Goal: Task Accomplishment & Management: Use online tool/utility

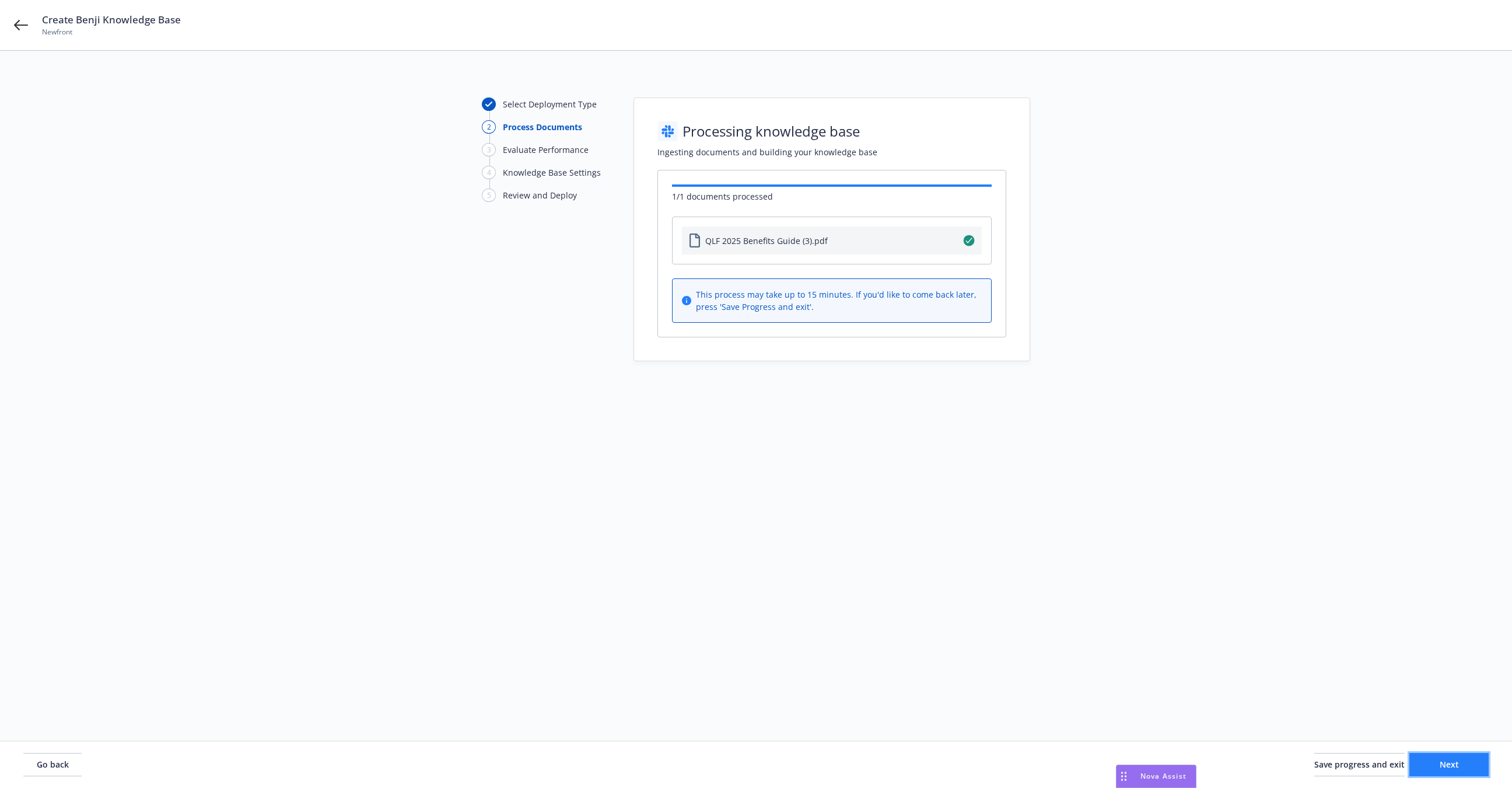
click at [1454, 766] on span "Next" at bounding box center [1449, 764] width 19 height 11
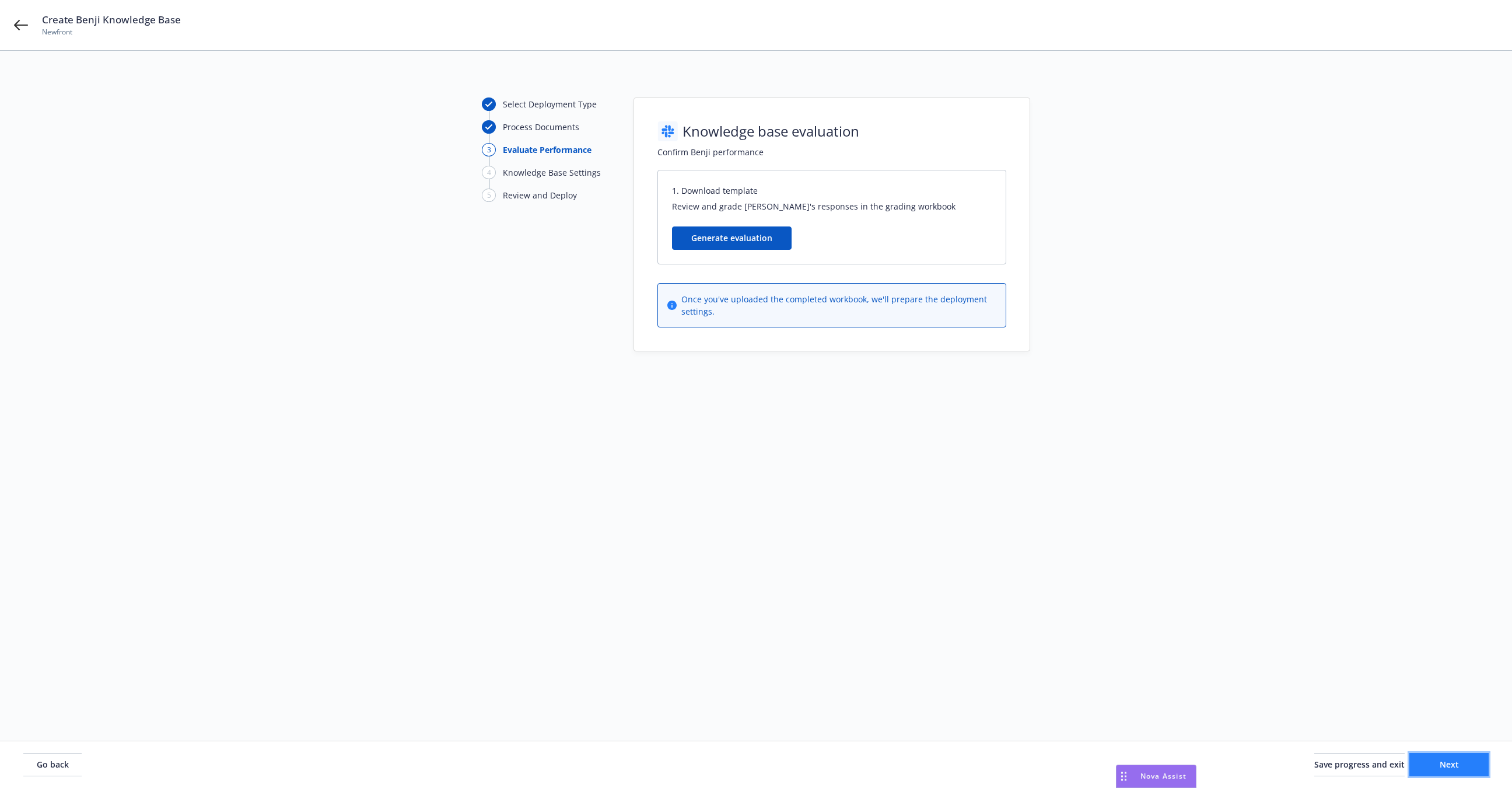
click at [1454, 766] on span "Next" at bounding box center [1449, 764] width 19 height 11
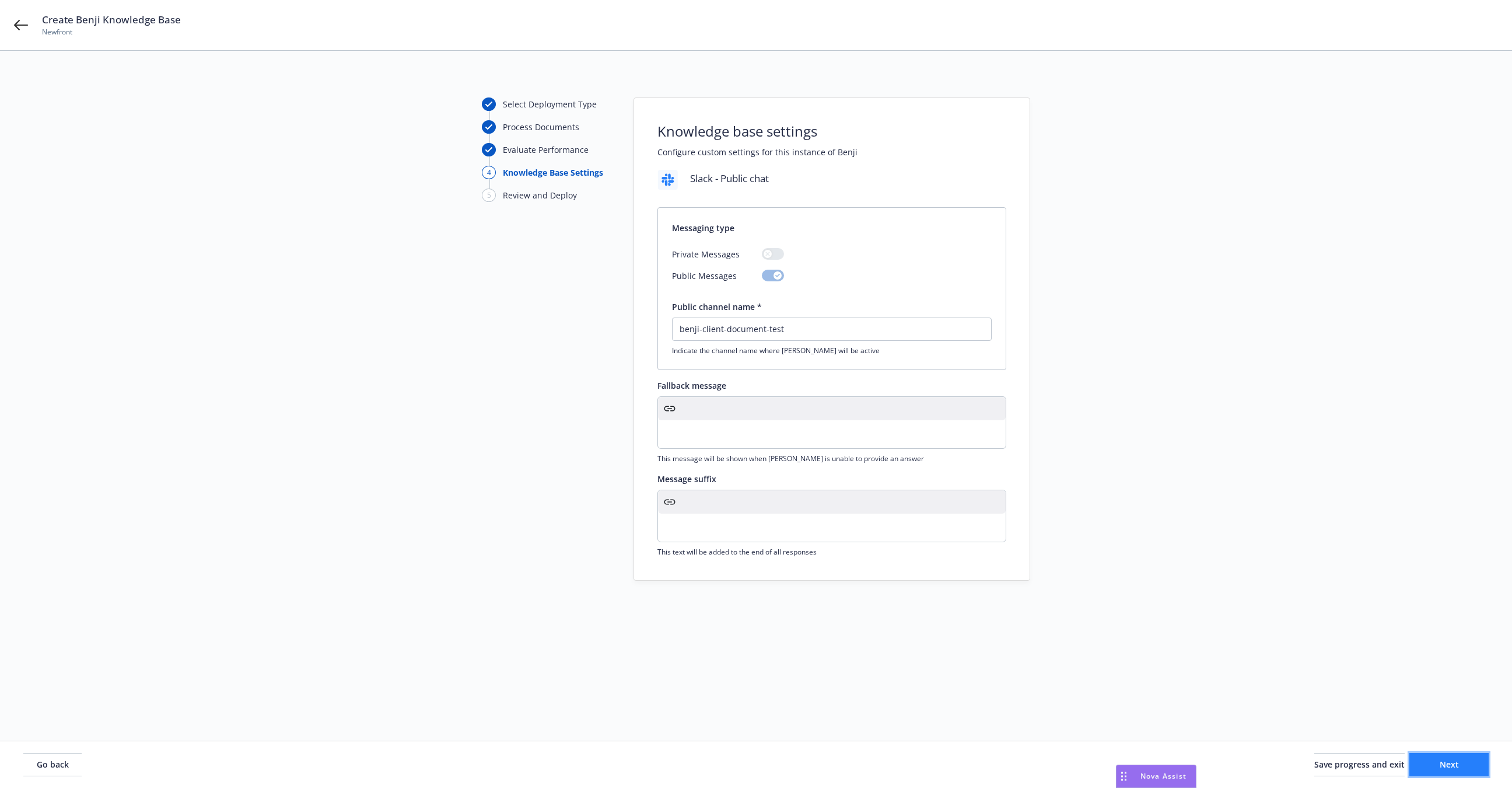
click at [1454, 766] on span "Next" at bounding box center [1449, 764] width 19 height 11
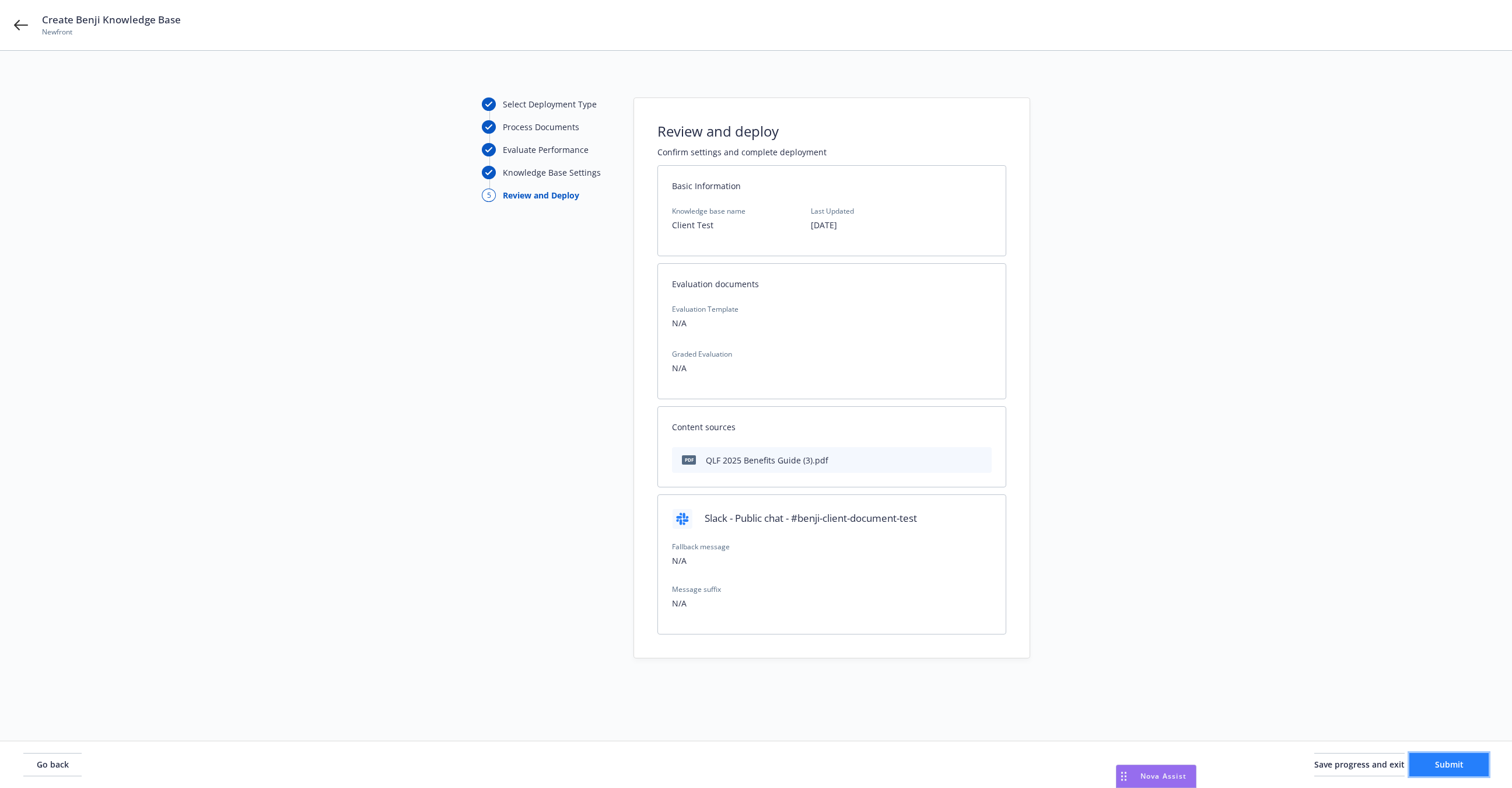
click at [1454, 766] on span "Submit" at bounding box center [1449, 764] width 29 height 11
